Goal: Information Seeking & Learning: Learn about a topic

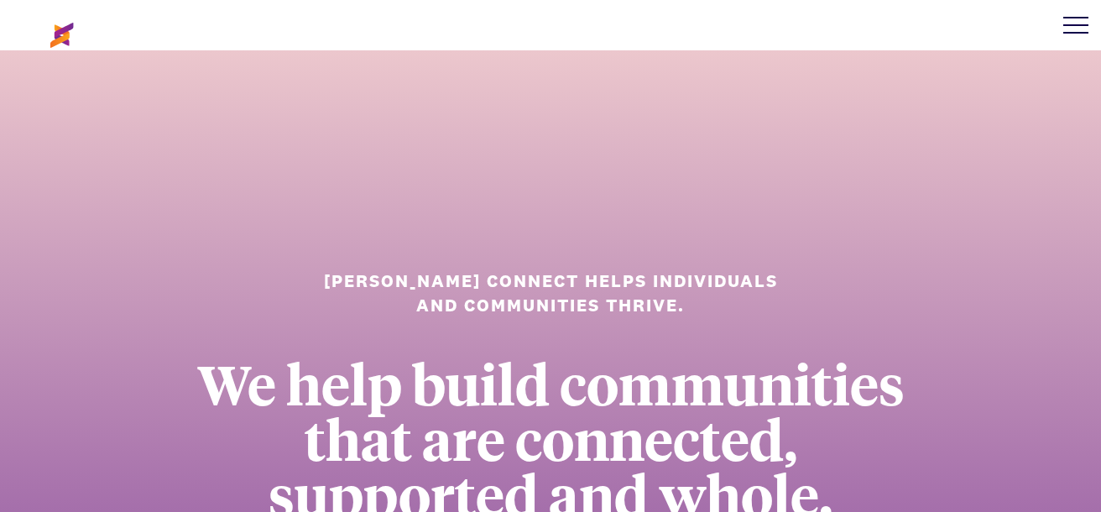
click at [0, 0] on link "All Posts" at bounding box center [0, 0] width 0 height 0
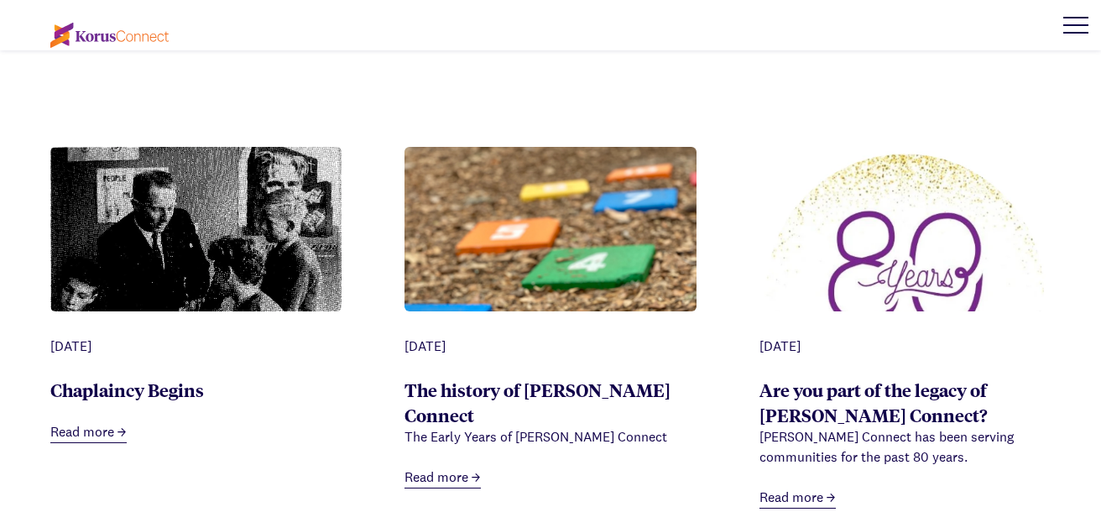
scroll to position [1511, 0]
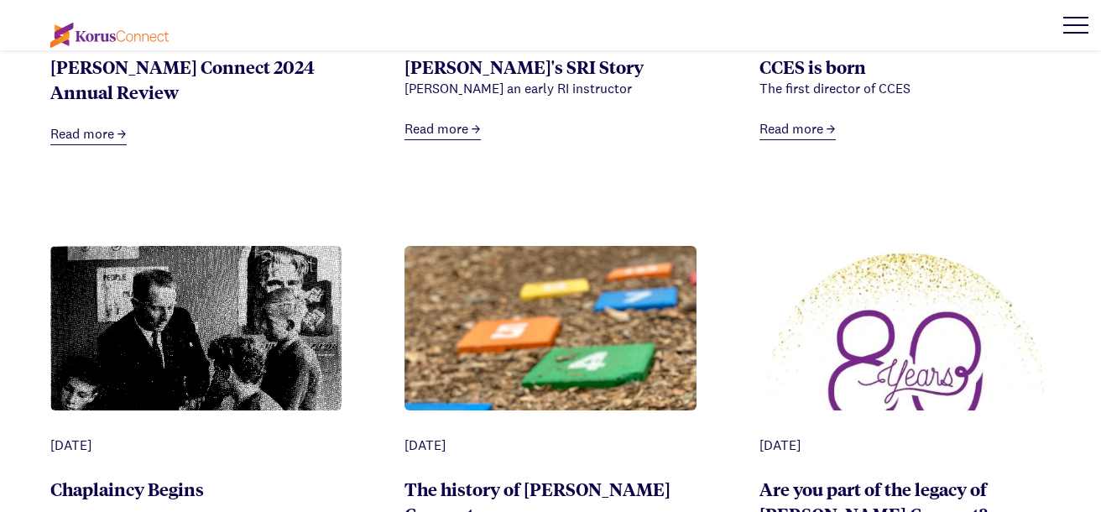
click at [795, 140] on link "Read more" at bounding box center [798, 129] width 76 height 21
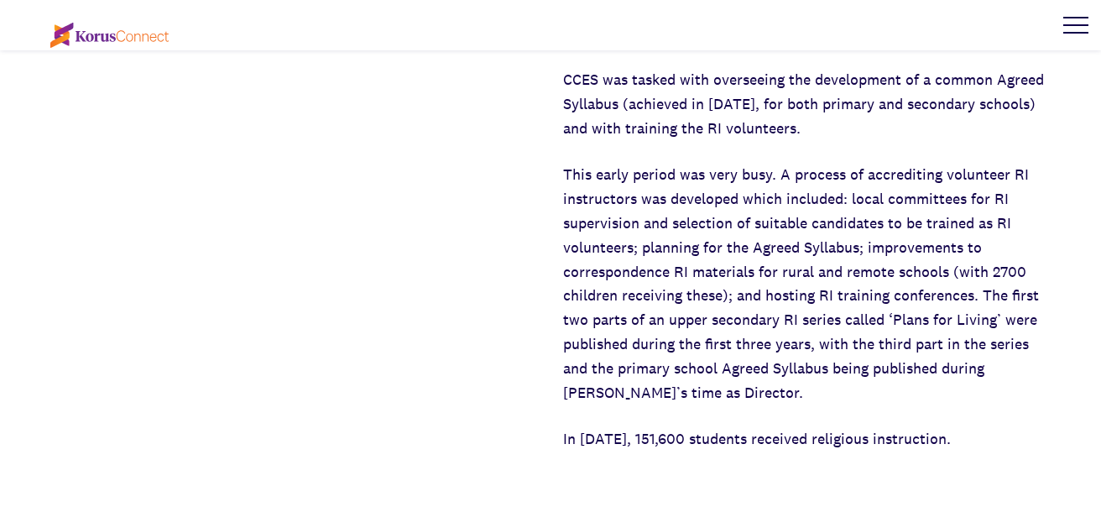
scroll to position [1091, 0]
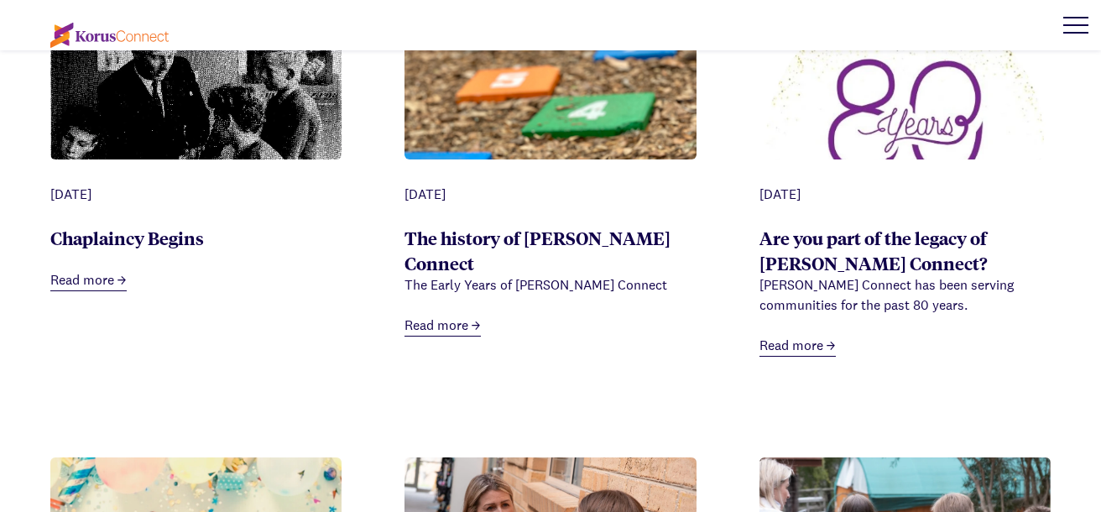
scroll to position [1763, 0]
click at [451, 336] on link "Read more" at bounding box center [443, 325] width 76 height 21
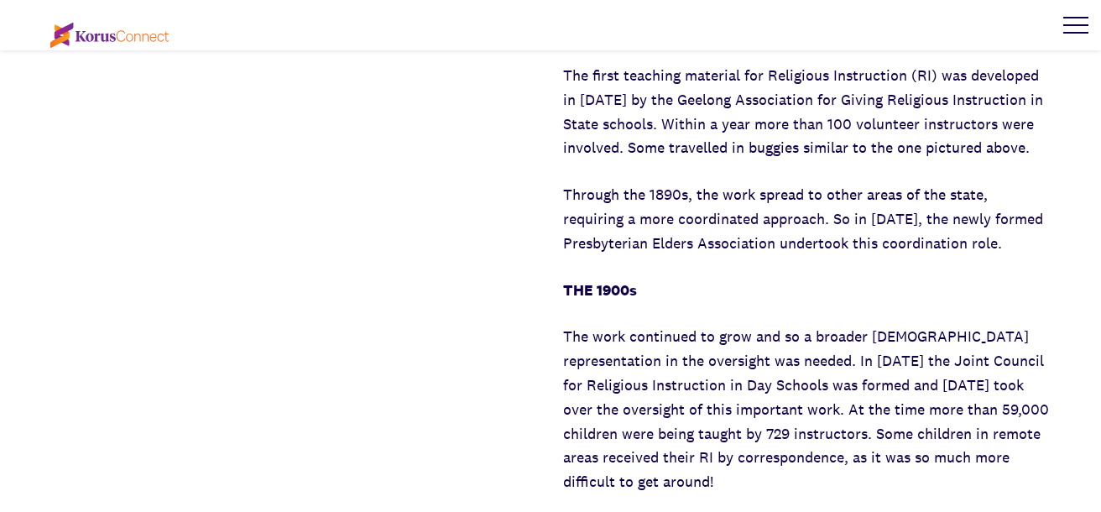
scroll to position [1427, 0]
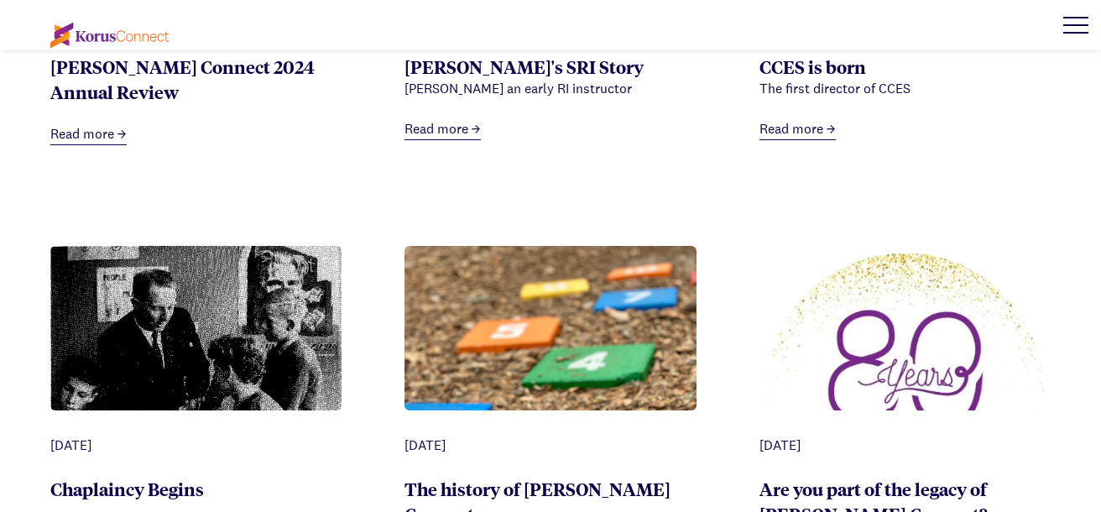
scroll to position [1259, 0]
